Goal: Use online tool/utility: Utilize a website feature to perform a specific function

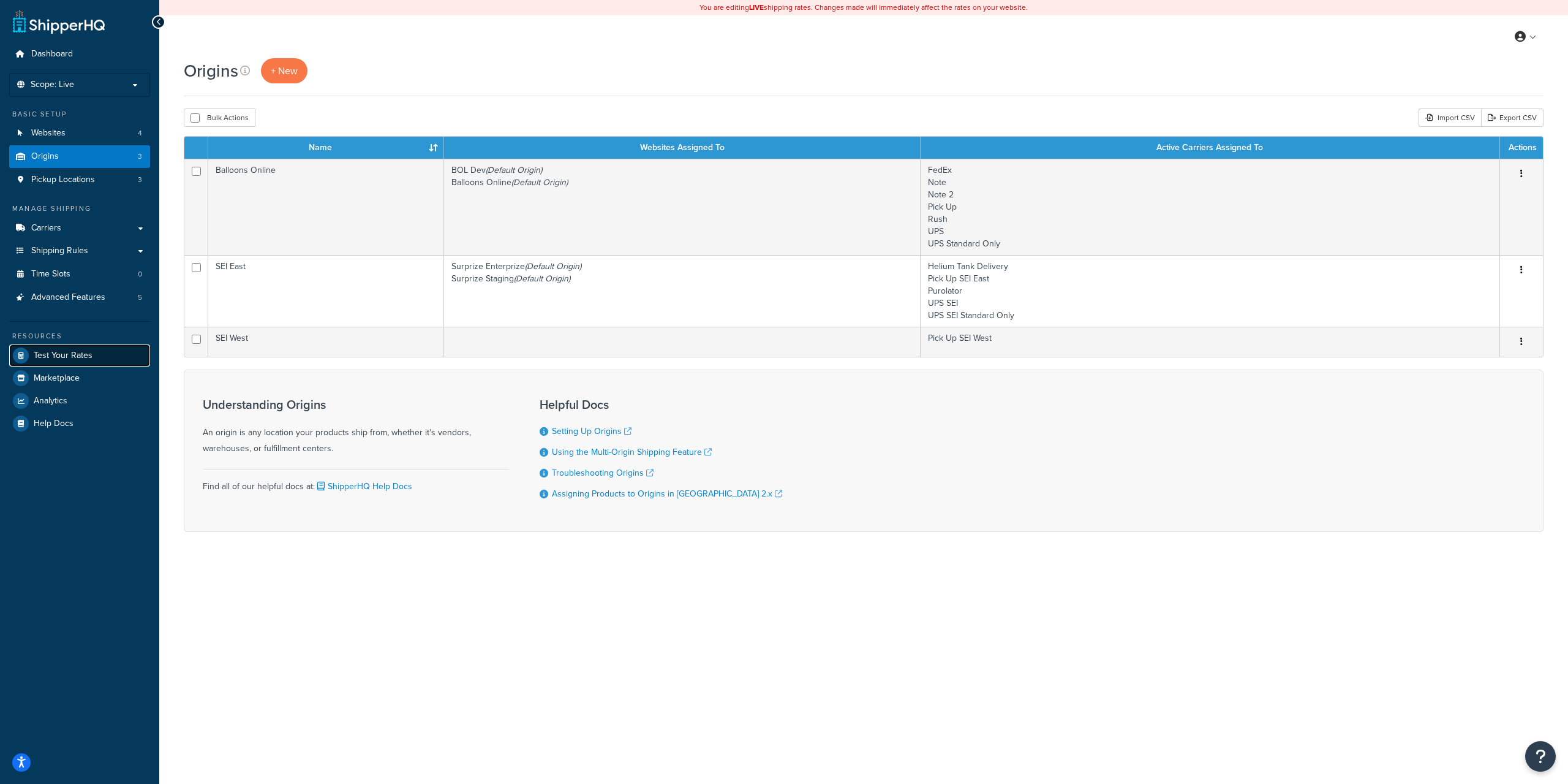
click at [44, 346] on link "Test Your Rates" at bounding box center [79, 356] width 141 height 22
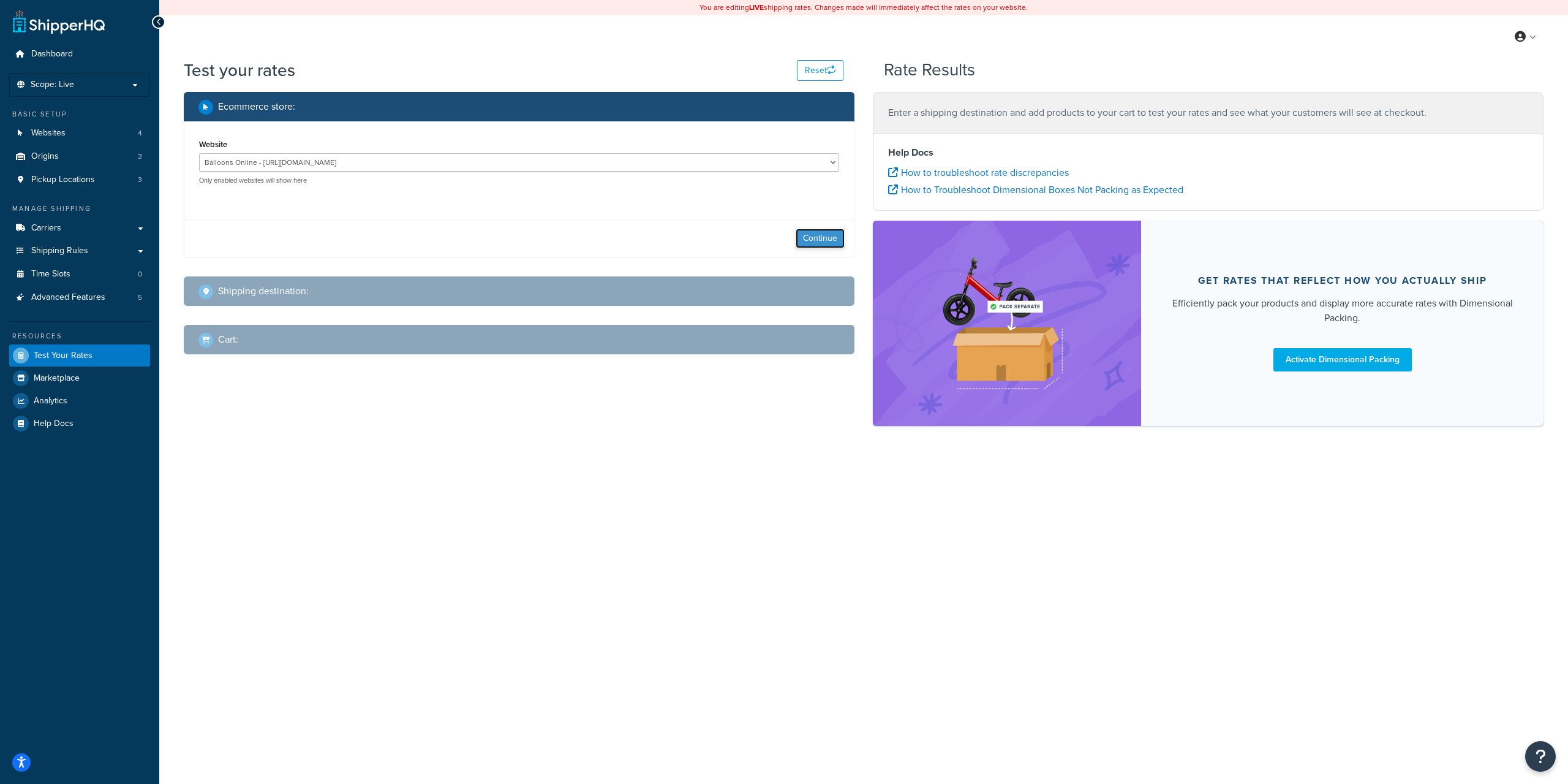
click at [815, 234] on button "Continue" at bounding box center [820, 238] width 49 height 20
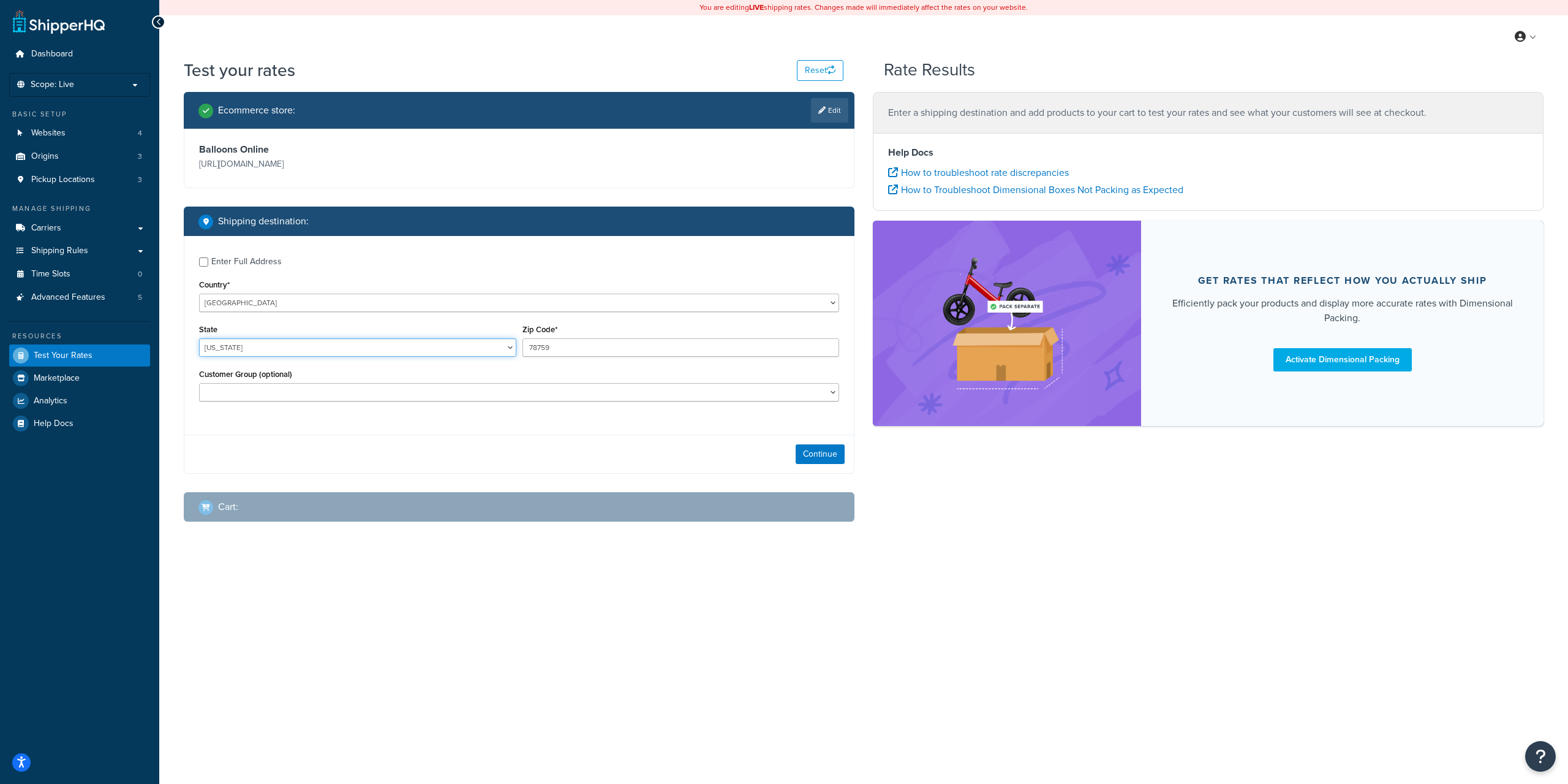
click at [282, 350] on select "Alabama Alaska American Samoa Arizona Arkansas Armed Forces Americas Armed Forc…" at bounding box center [357, 347] width 317 height 18
select select "CA"
click at [199, 339] on select "Alabama Alaska American Samoa Arizona Arkansas Armed Forces Americas Armed Forc…" at bounding box center [357, 347] width 317 height 18
click at [594, 351] on input "78759" at bounding box center [681, 347] width 317 height 18
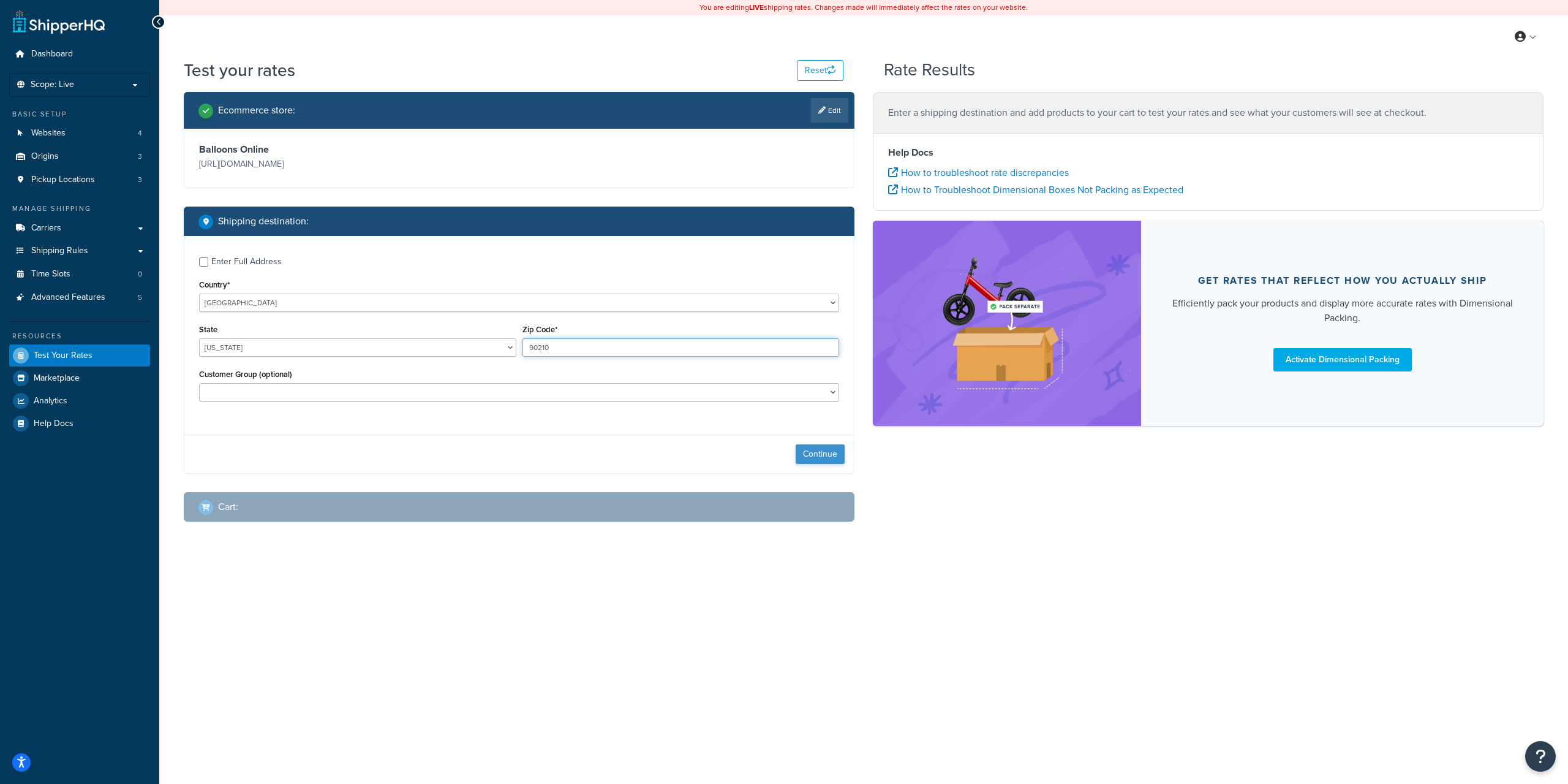
type input "90210"
click at [829, 452] on button "Continue" at bounding box center [820, 454] width 49 height 20
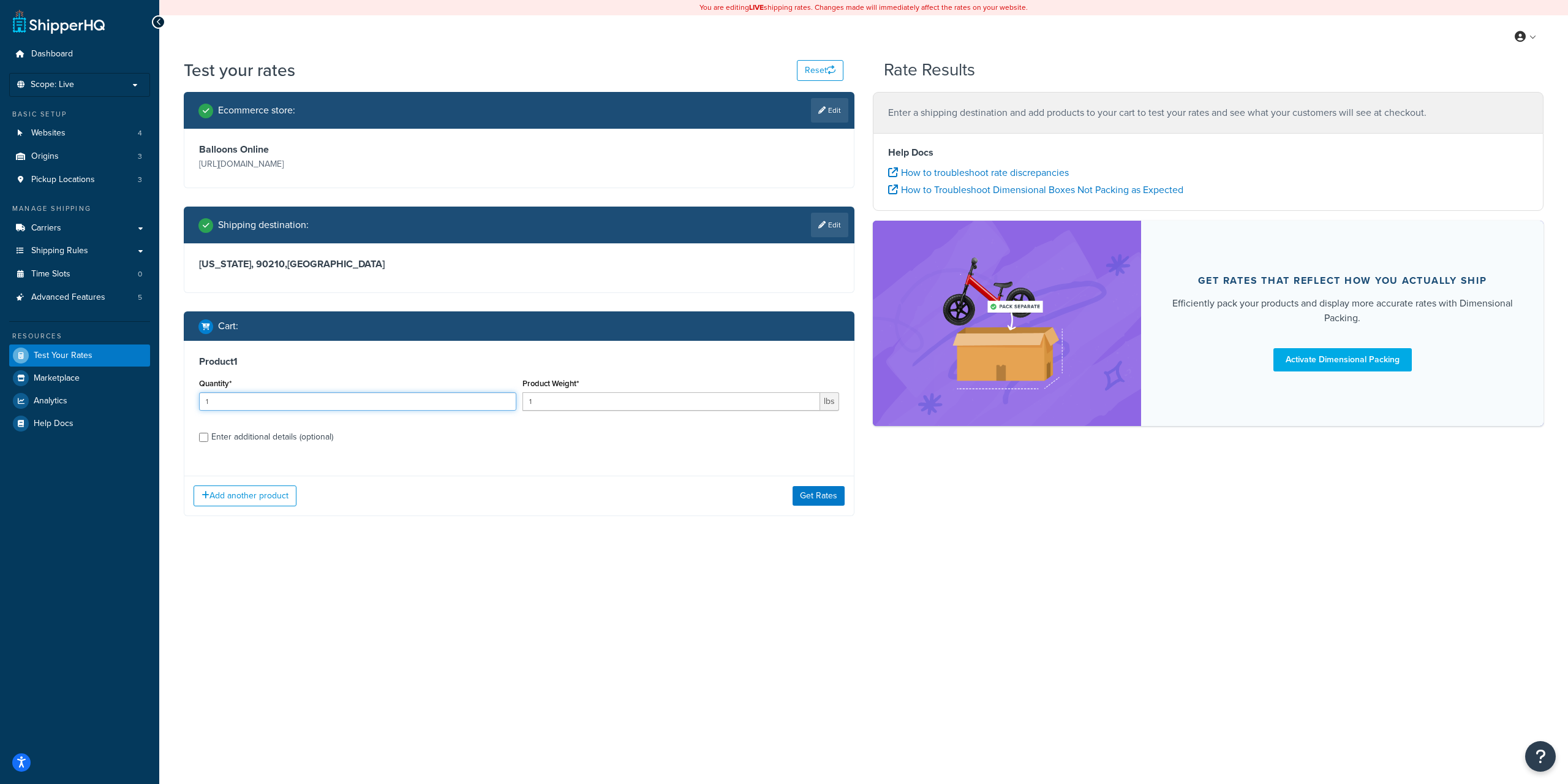
click at [282, 400] on input "1" at bounding box center [357, 401] width 317 height 18
click at [823, 494] on button "Get Rates" at bounding box center [818, 496] width 52 height 20
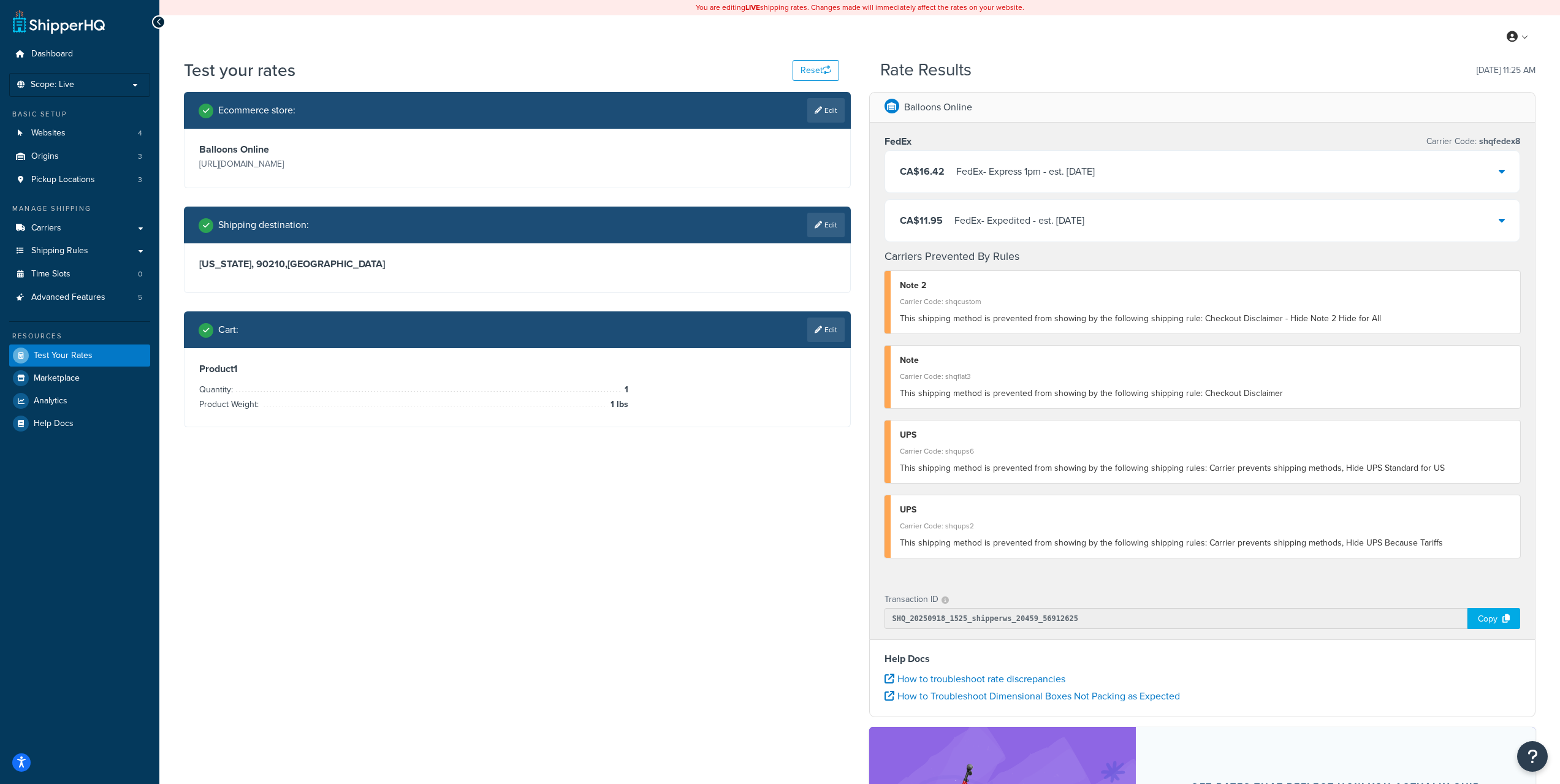
click at [457, 516] on div "Ecommerce store : Edit Balloons Online http://balloons.online/ Shipping destina…" at bounding box center [860, 518] width 1371 height 852
click at [77, 229] on link "Carriers" at bounding box center [79, 228] width 141 height 23
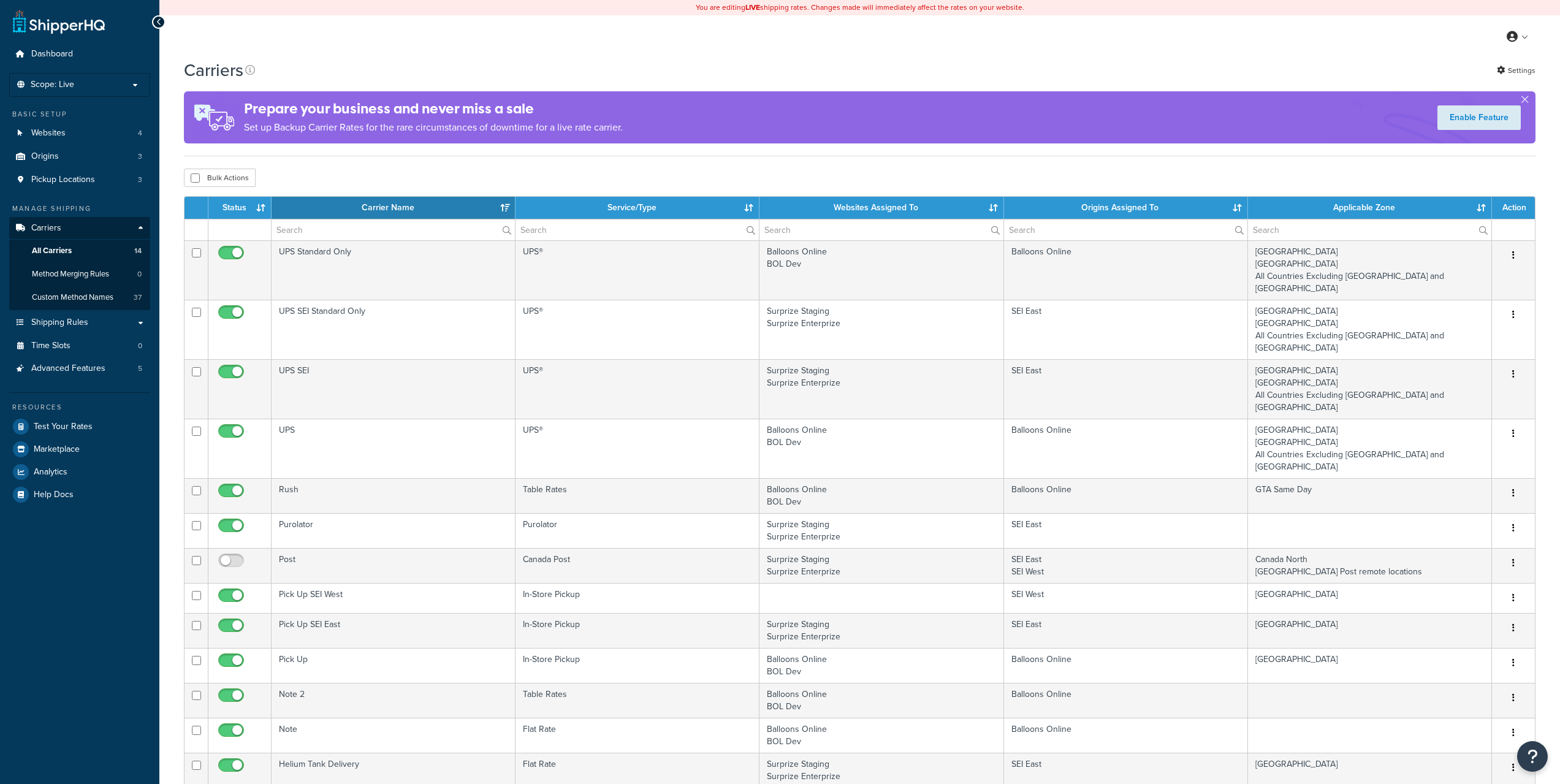
select select "15"
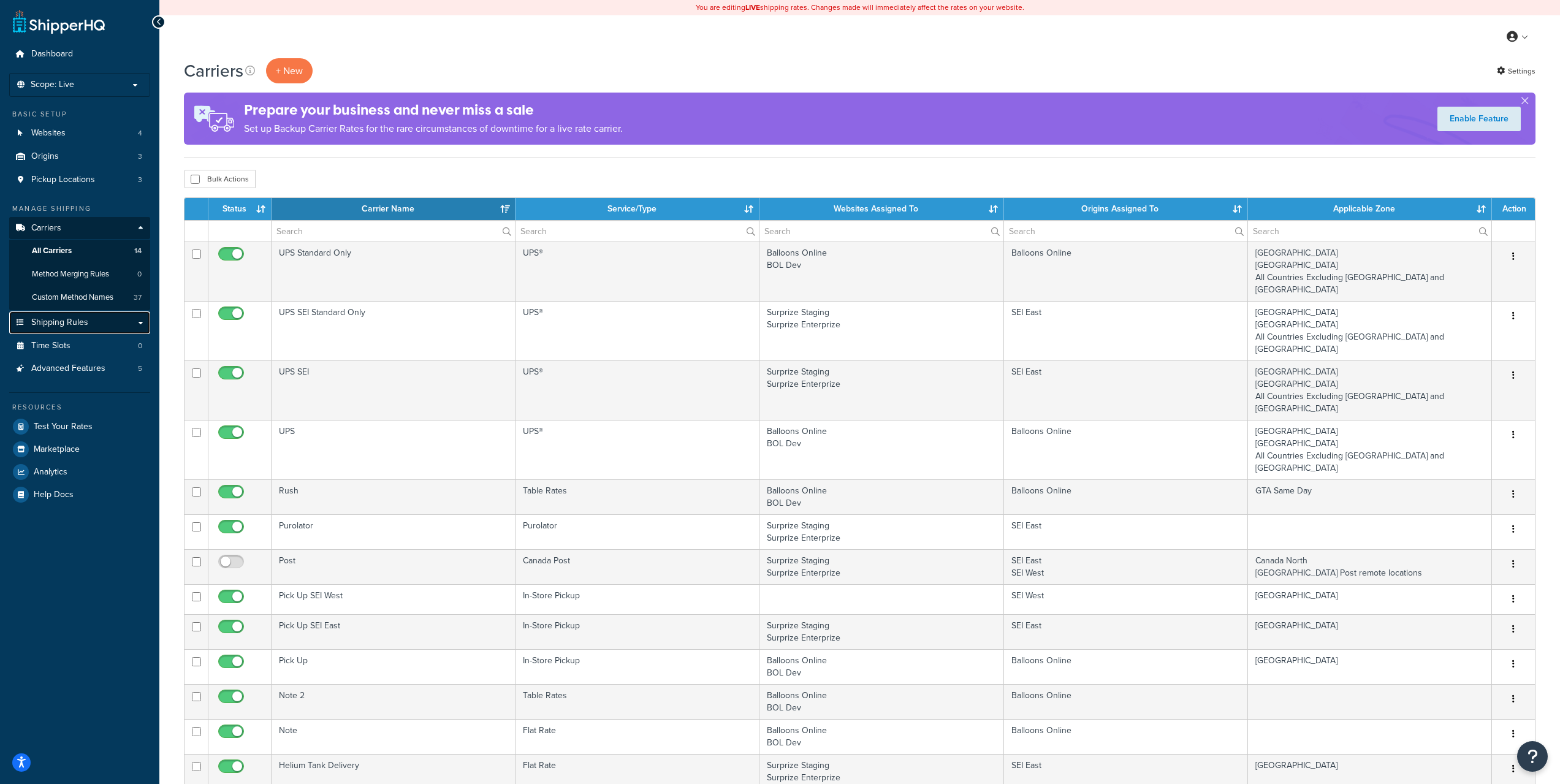
click at [75, 318] on span "Shipping Rules" at bounding box center [59, 322] width 57 height 10
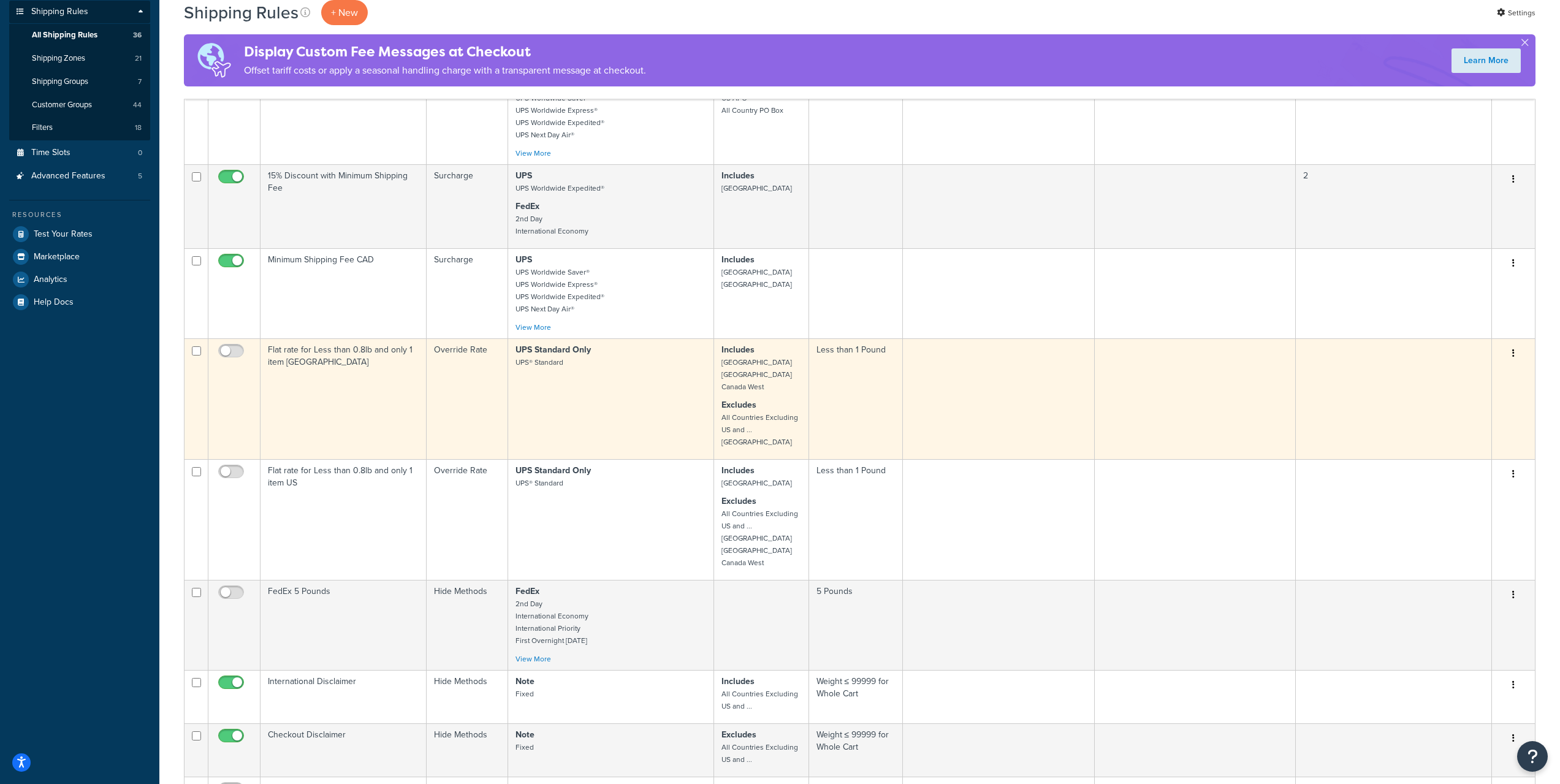
scroll to position [680, 0]
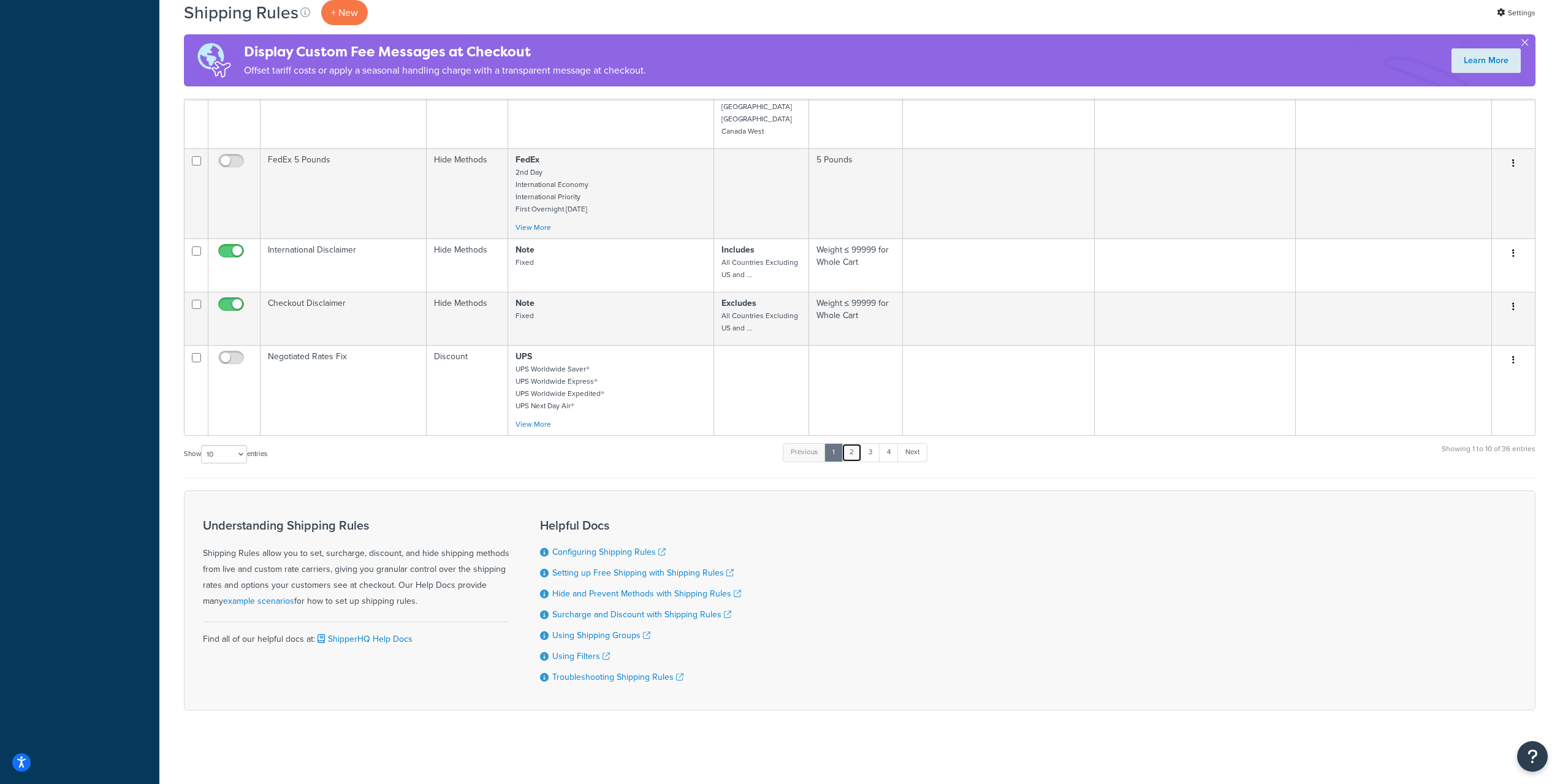
click at [857, 456] on link "2" at bounding box center [851, 452] width 20 height 18
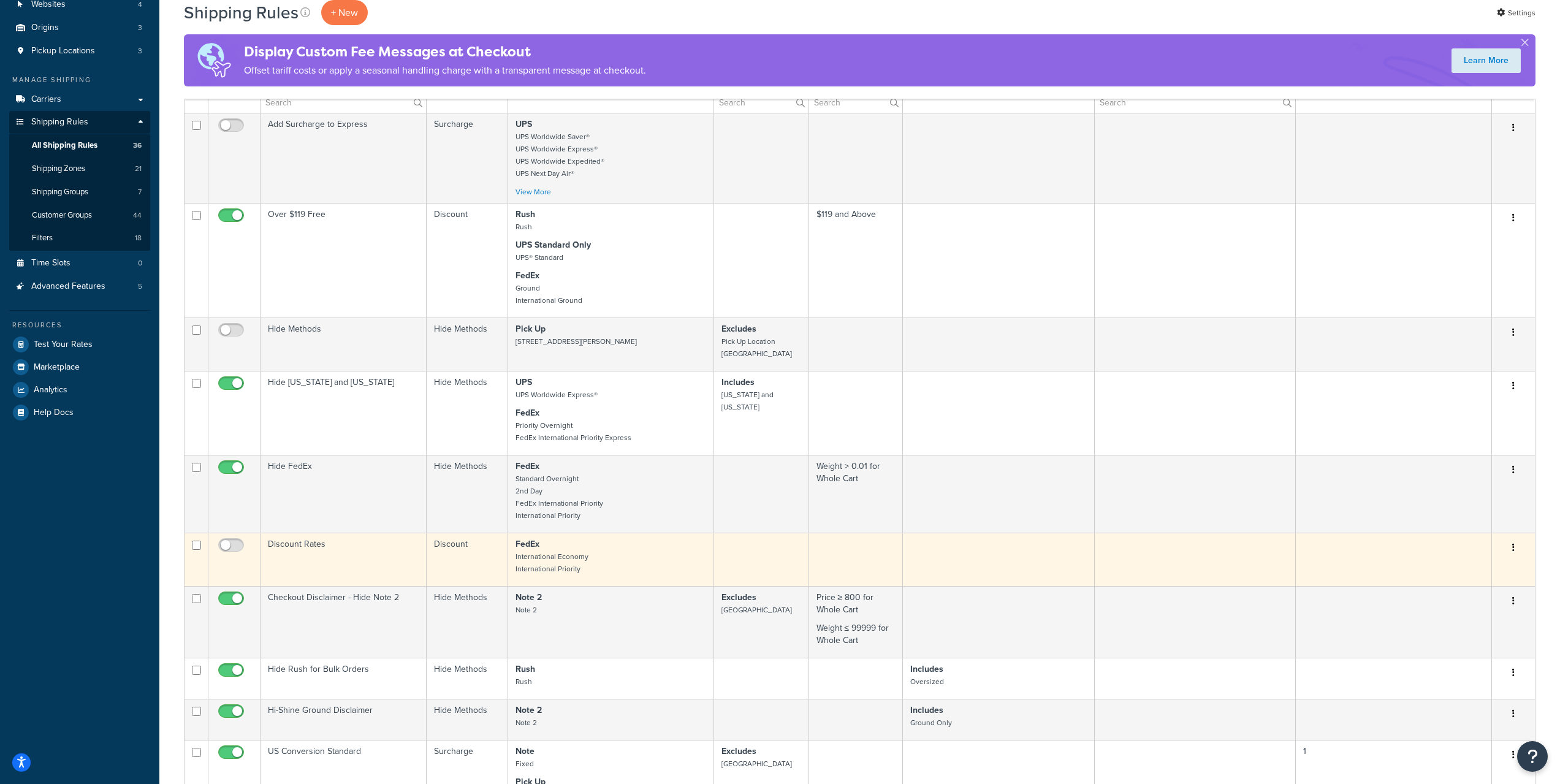
scroll to position [97, 0]
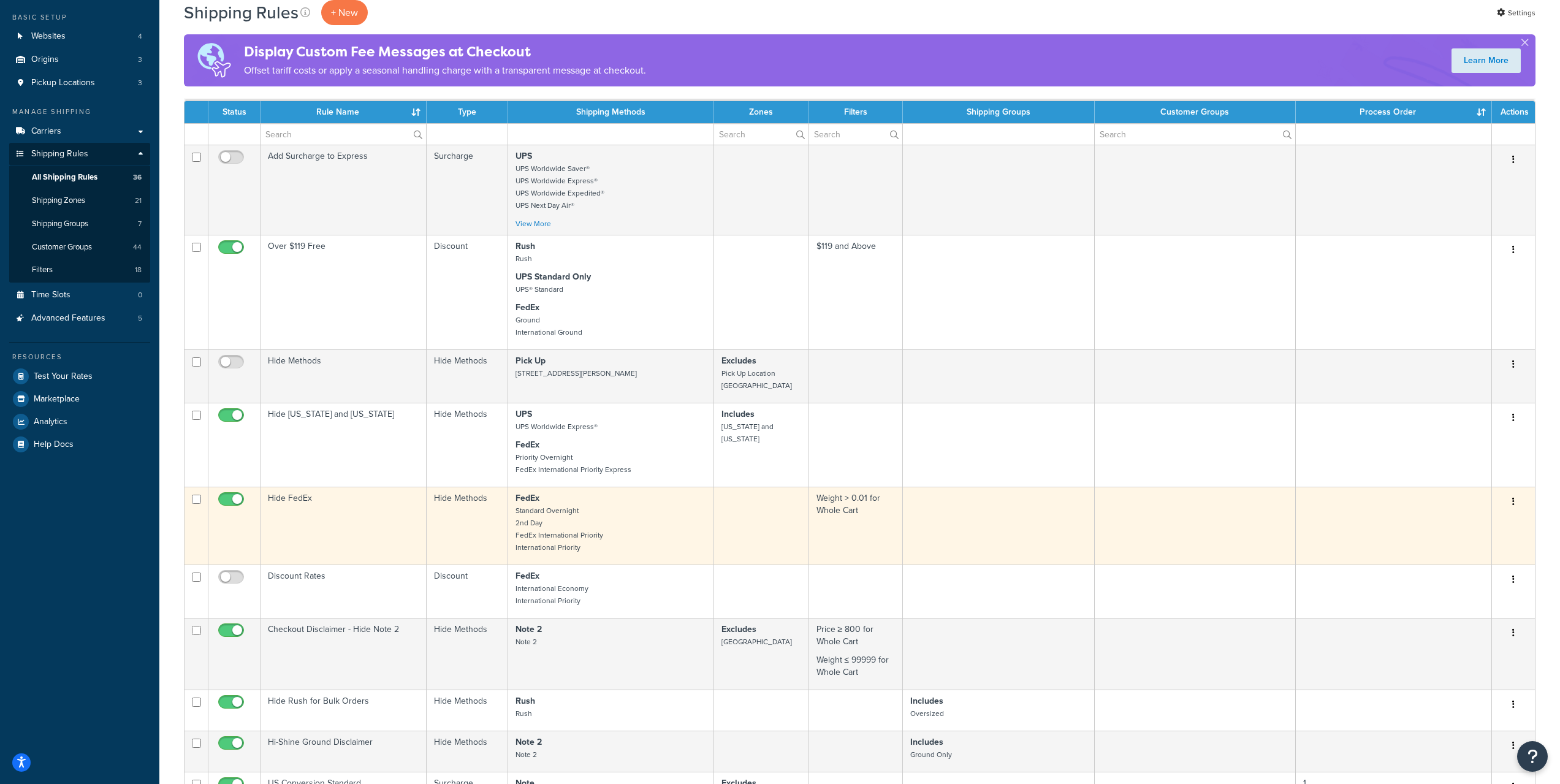
click at [343, 504] on td "Hide FedEx" at bounding box center [343, 525] width 167 height 78
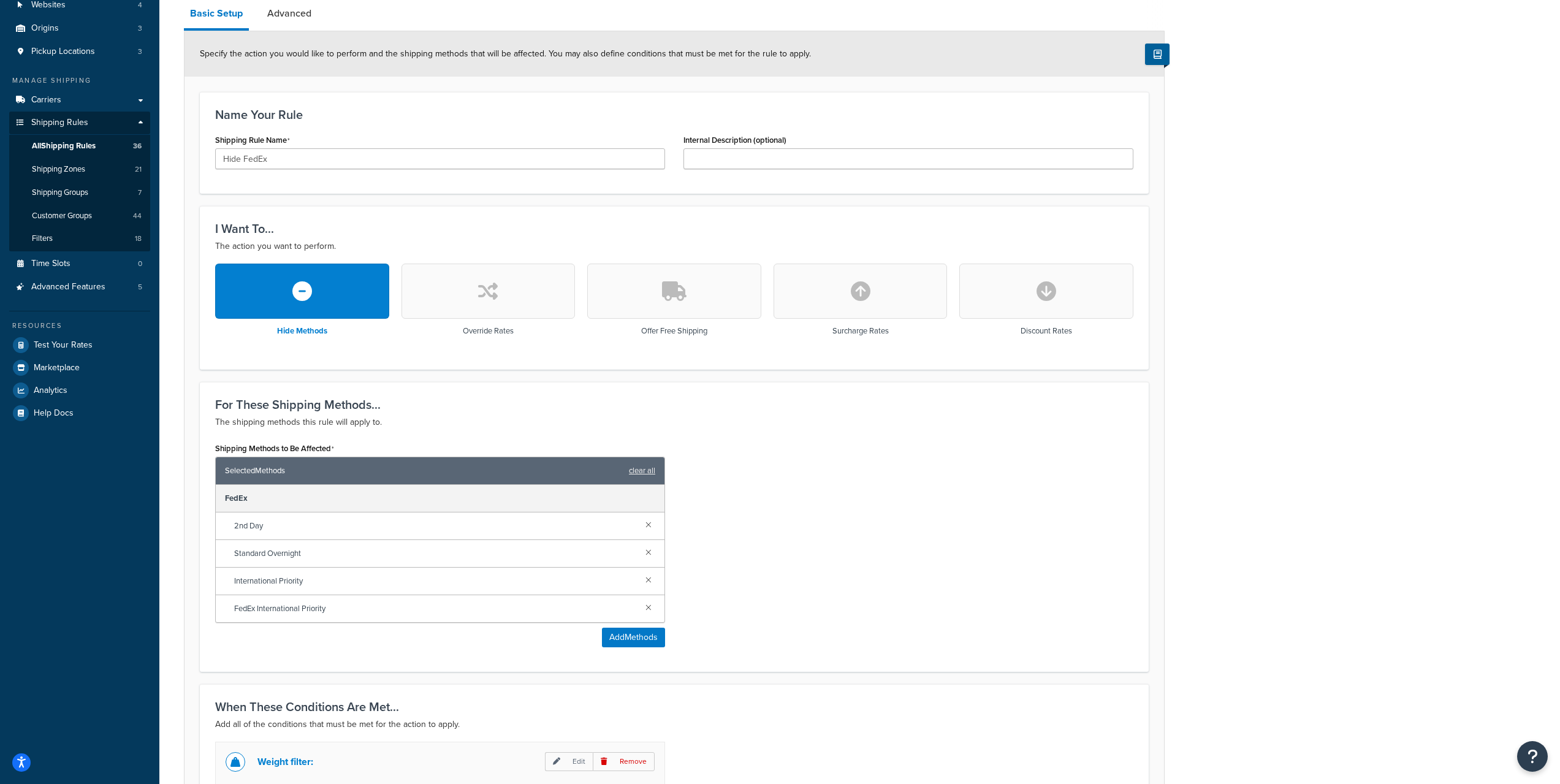
scroll to position [344, 0]
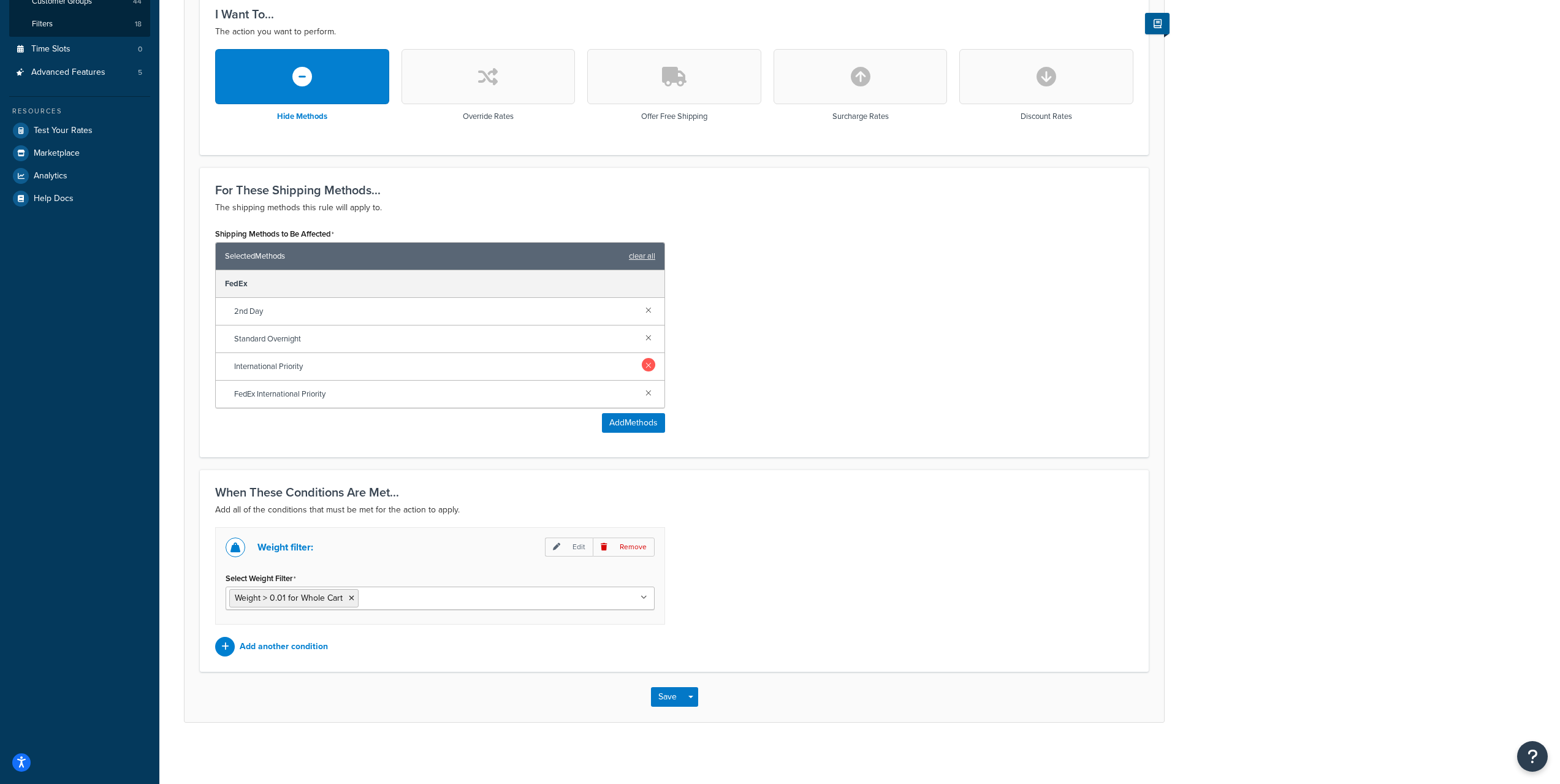
click at [643, 366] on link at bounding box center [648, 365] width 13 height 13
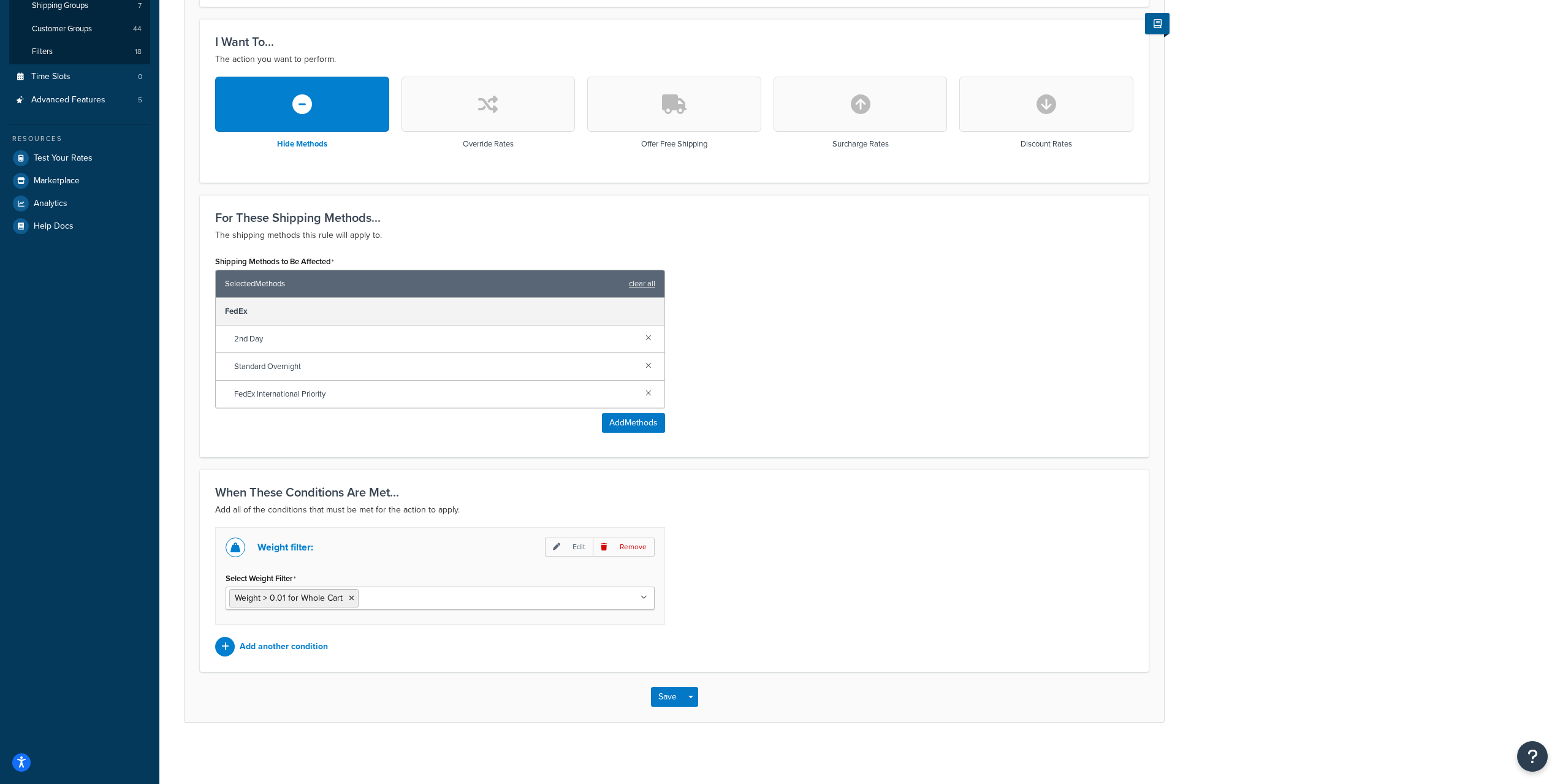
drag, startPoint x: 652, startPoint y: 391, endPoint x: 699, endPoint y: 404, distance: 48.8
click at [652, 391] on link at bounding box center [648, 392] width 13 height 13
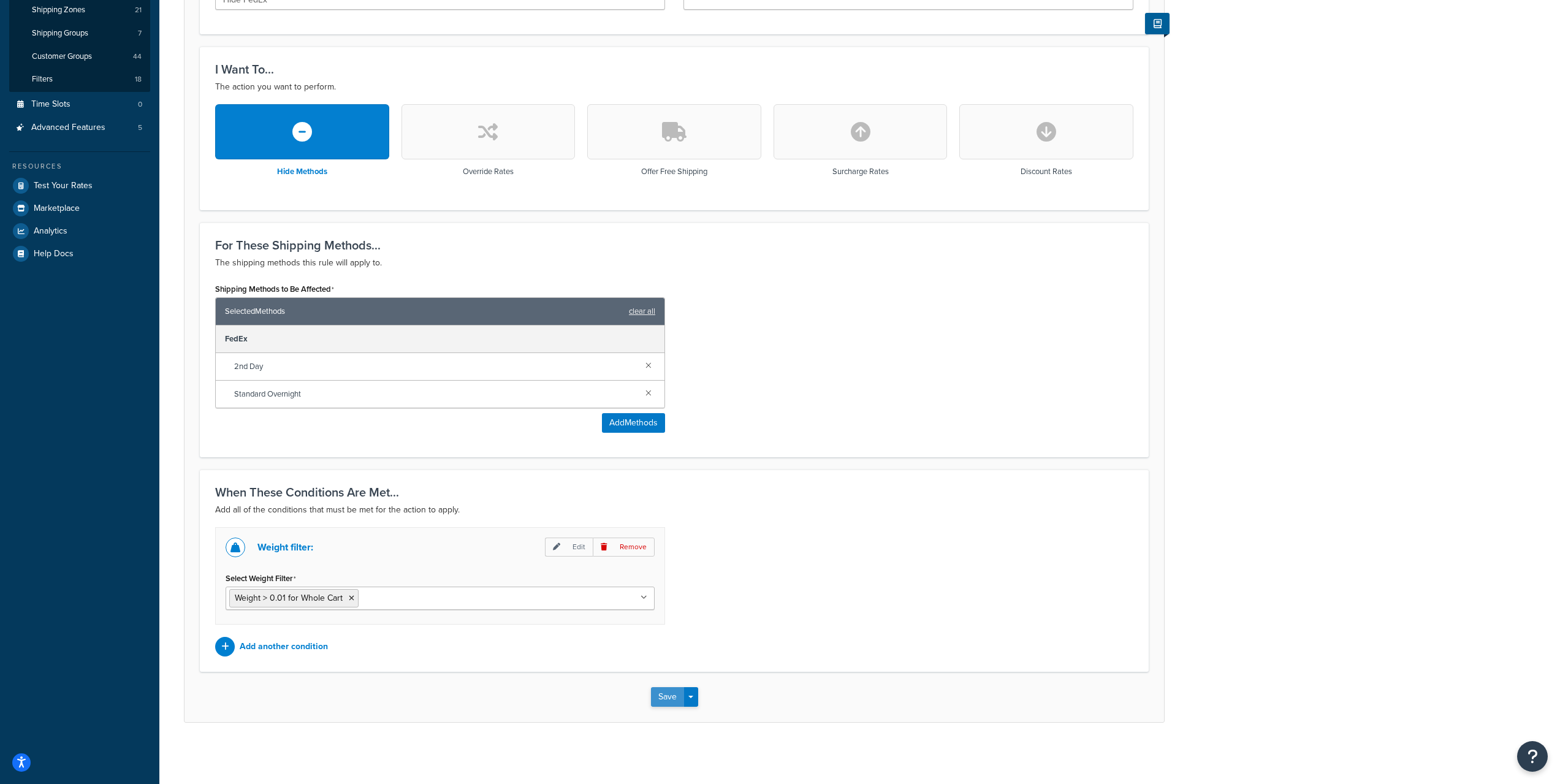
click at [665, 692] on button "Save" at bounding box center [668, 697] width 33 height 20
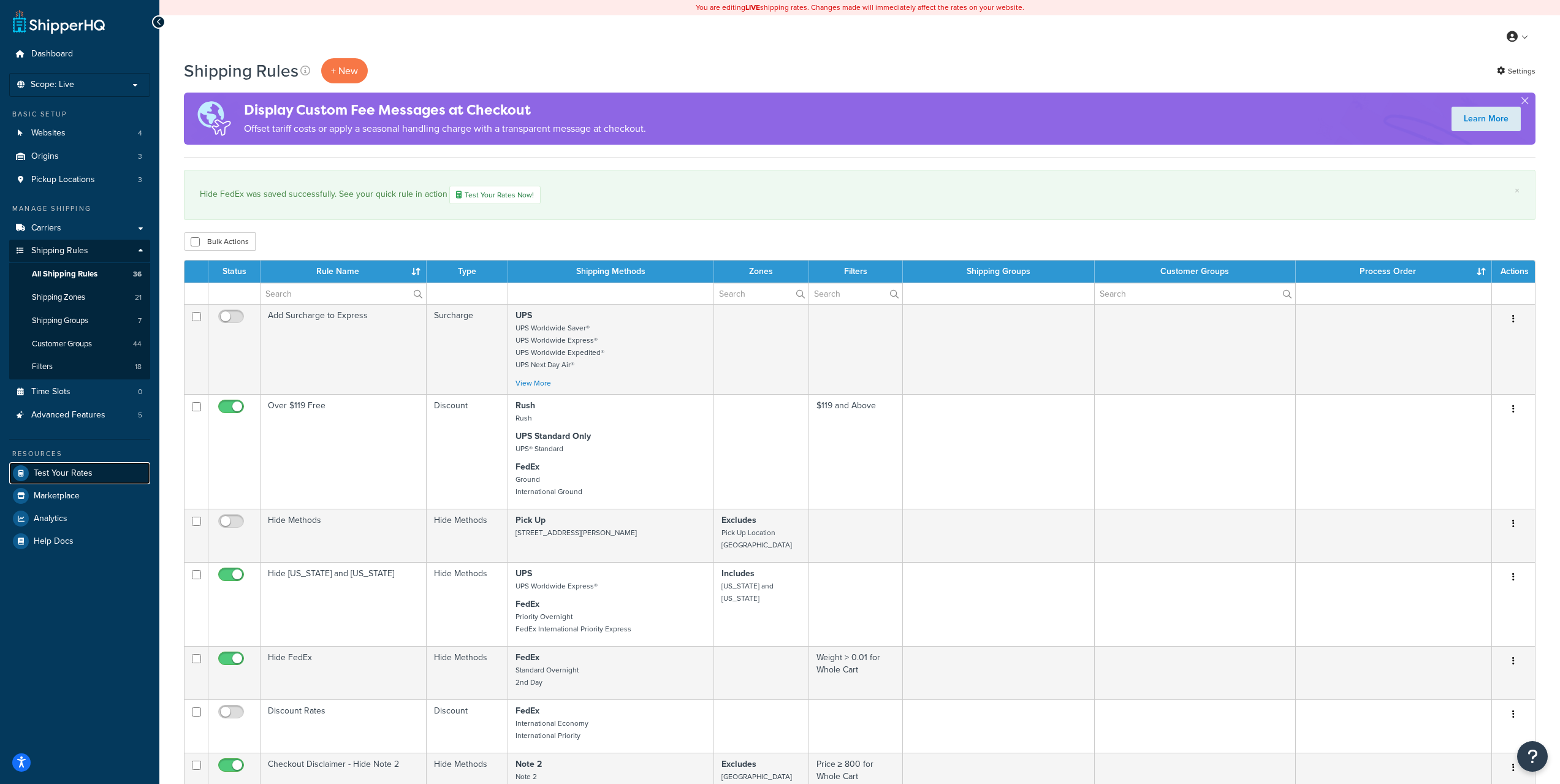
click at [63, 473] on span "Test Your Rates" at bounding box center [64, 473] width 59 height 10
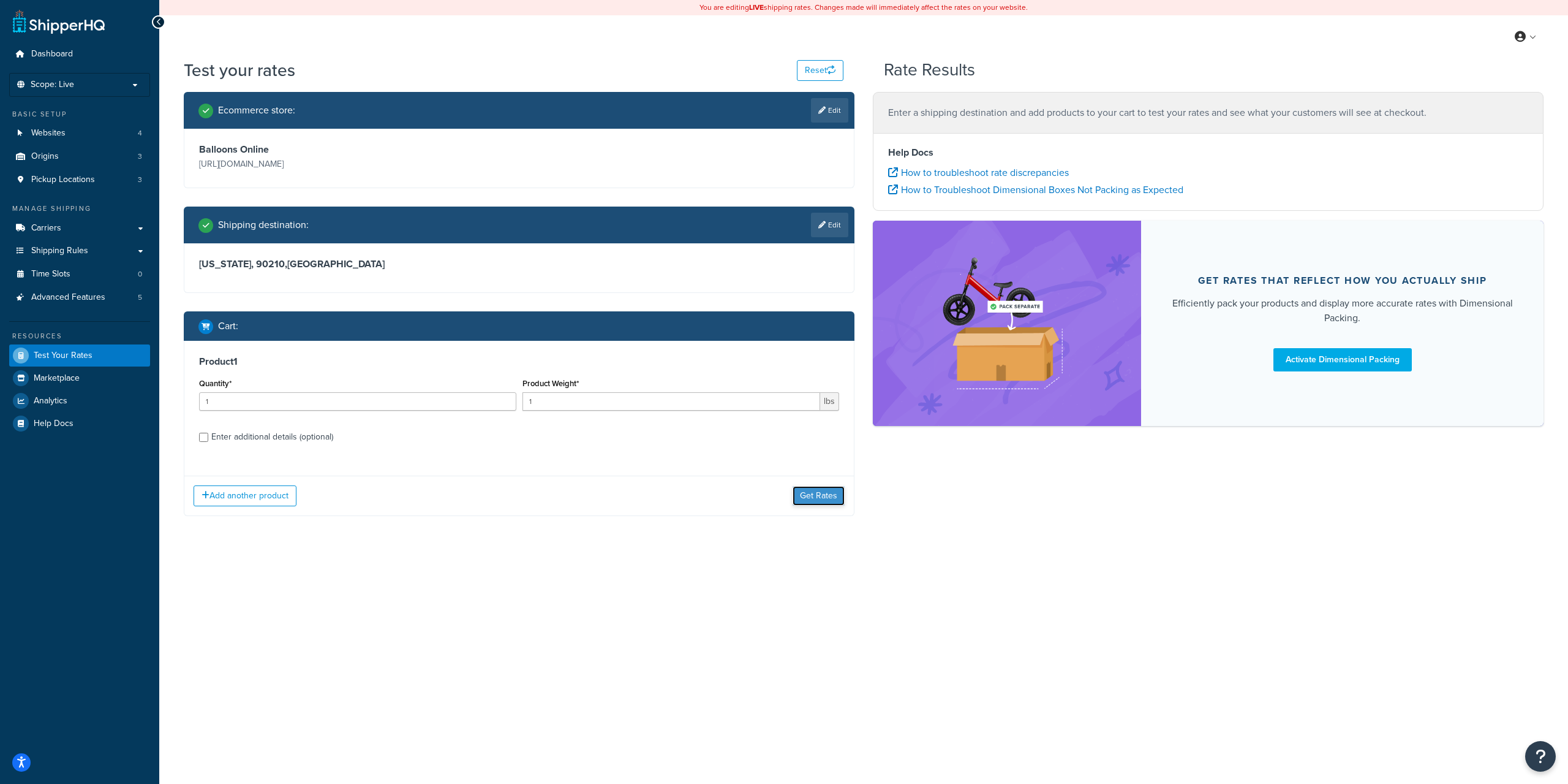
click at [809, 499] on button "Get Rates" at bounding box center [818, 496] width 52 height 20
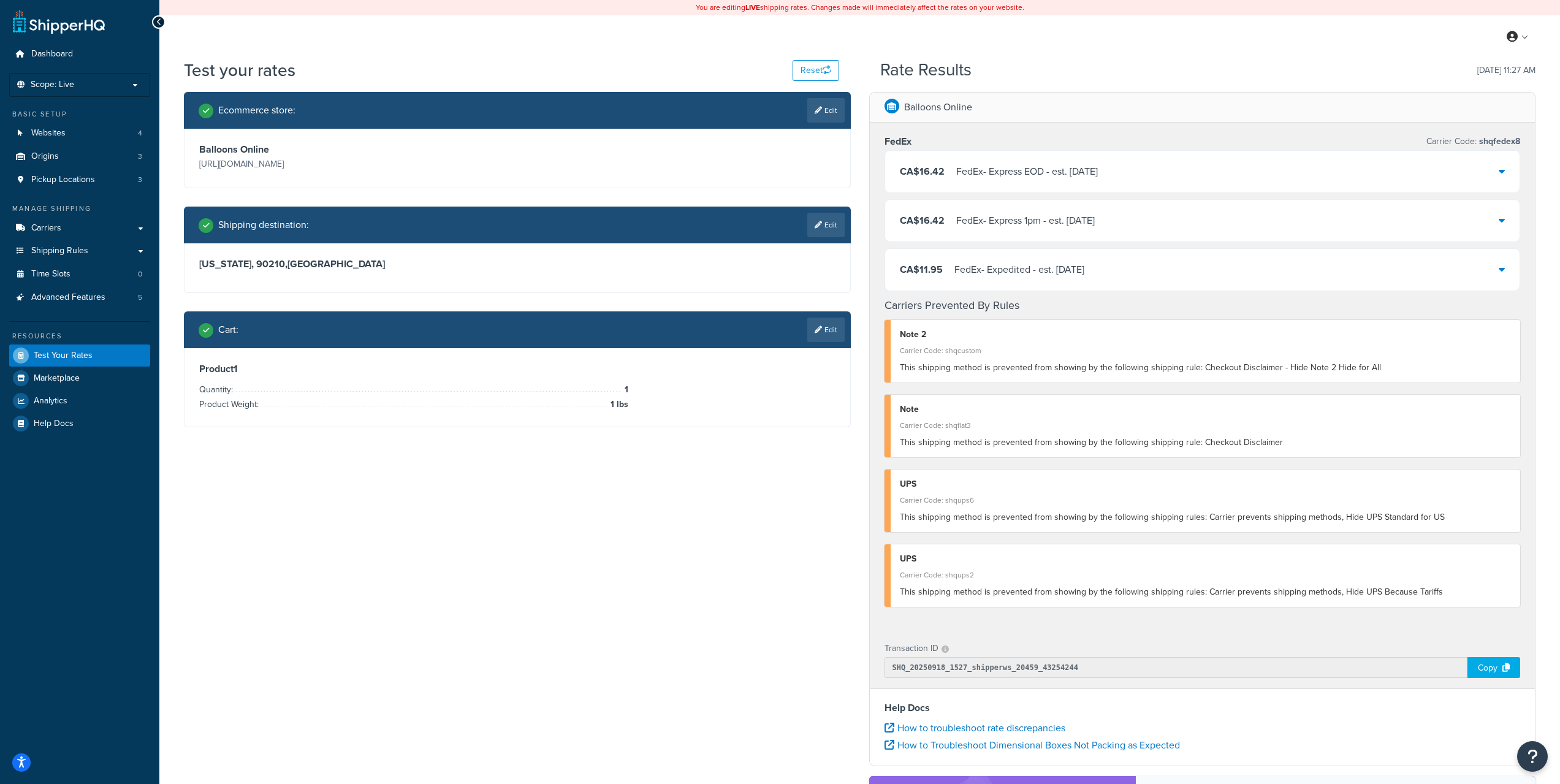
click at [656, 538] on div "Ecommerce store : Edit Balloons Online [URL][DOMAIN_NAME] Shipping destination …" at bounding box center [860, 542] width 1371 height 901
click at [638, 476] on div "Ecommerce store : Edit Balloons Online [URL][DOMAIN_NAME] Shipping destination …" at bounding box center [860, 542] width 1371 height 901
